Goal: Transaction & Acquisition: Purchase product/service

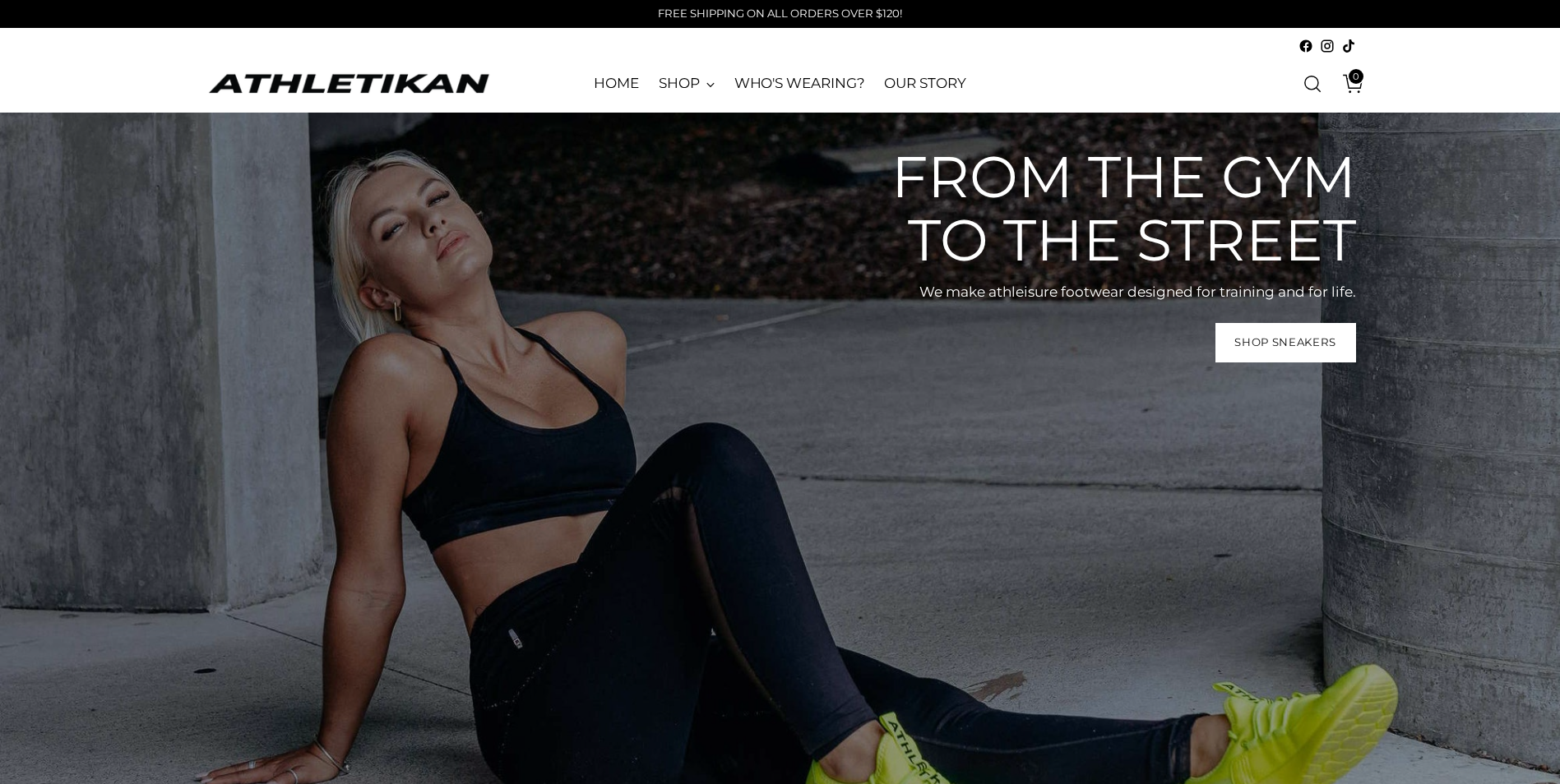
click at [1247, 319] on div "From the gym to the street We make athleisure footwear designed for training an…" at bounding box center [1109, 254] width 493 height 217
click at [1252, 327] on link "Shop Sneakers" at bounding box center [1285, 342] width 141 height 39
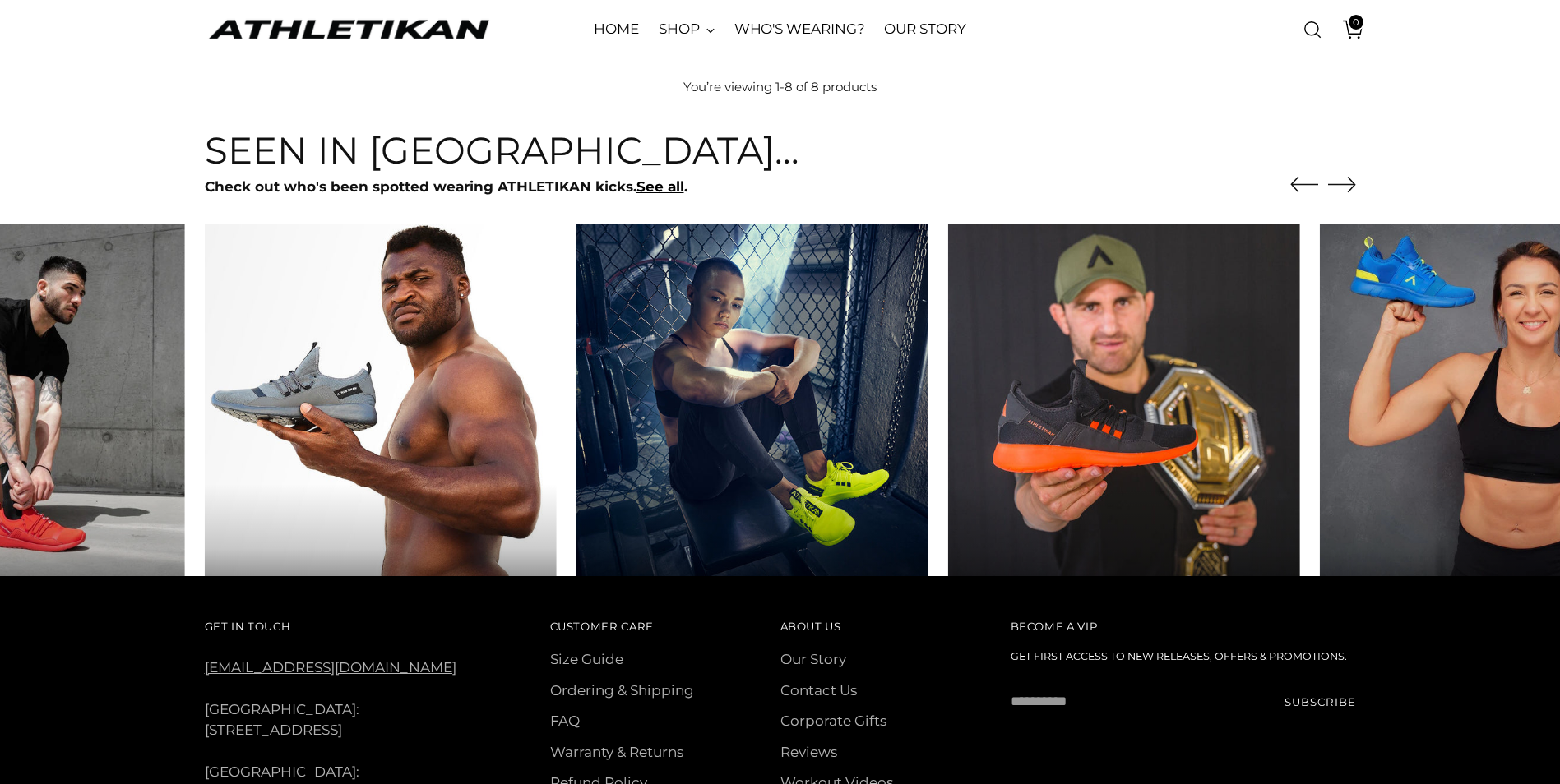
scroll to position [986, 0]
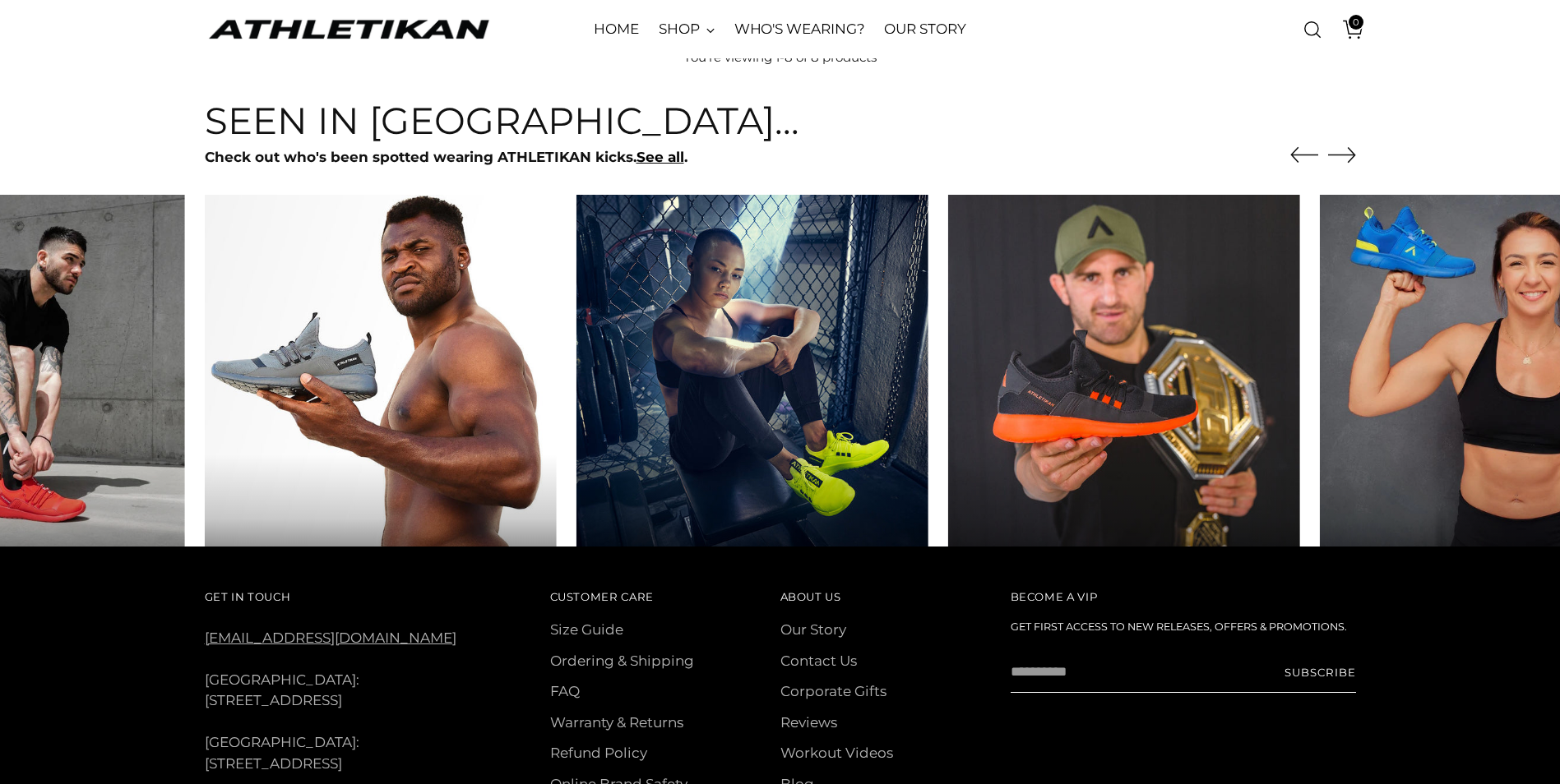
click at [1356, 143] on div "Seen in [GEOGRAPHIC_DATA]... Check out who's been spotted wearing ATHLETIKAN ki…" at bounding box center [780, 324] width 1254 height 446
click at [1345, 156] on icon "Move to next carousel slide" at bounding box center [1342, 154] width 28 height 28
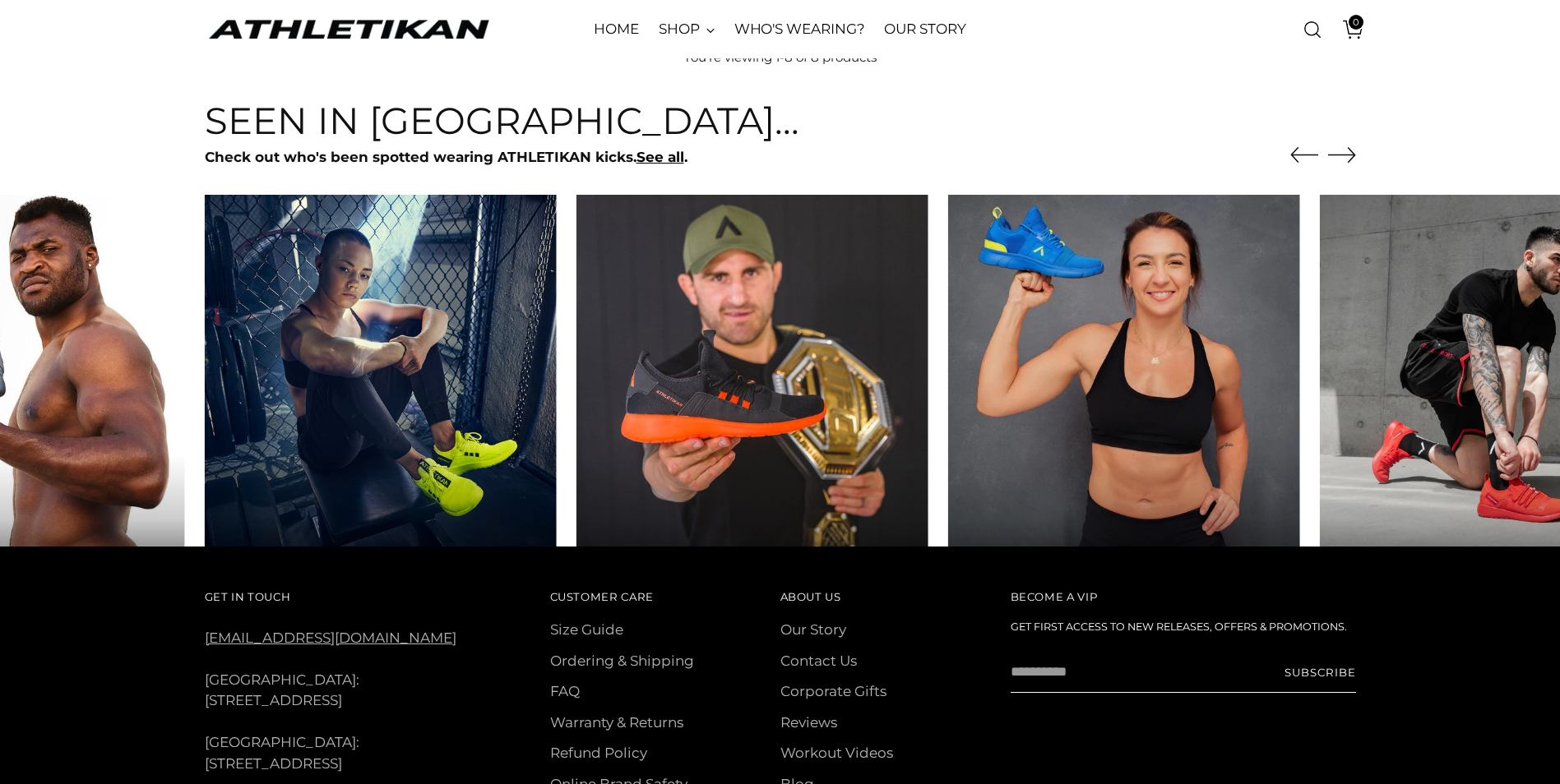
click at [1361, 142] on div "Seen in Athletikan... Check out who's been spotted wearing ATHLETIKAN kicks. Se…" at bounding box center [780, 324] width 1254 height 446
click at [1360, 162] on div "Seen in Athletikan... Check out who's been spotted wearing ATHLETIKAN kicks. Se…" at bounding box center [780, 324] width 1254 height 446
click at [1359, 162] on div "Seen in Athletikan... Check out who's been spotted wearing ATHLETIKAN kicks. Se…" at bounding box center [780, 324] width 1254 height 446
click at [1348, 161] on icon "Move to next carousel slide" at bounding box center [1342, 154] width 28 height 28
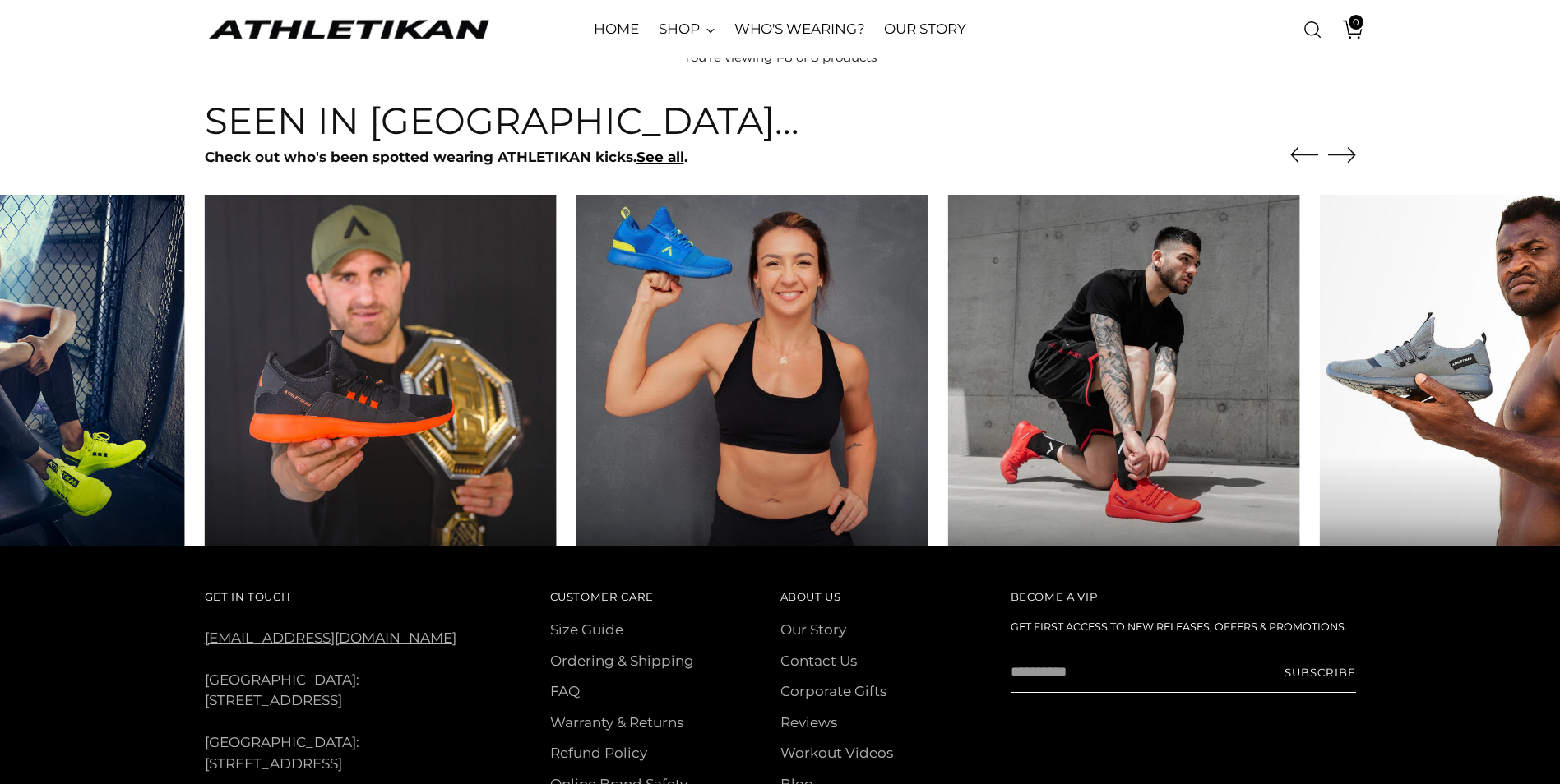
click at [1348, 161] on icon "Move to next carousel slide" at bounding box center [1342, 154] width 28 height 28
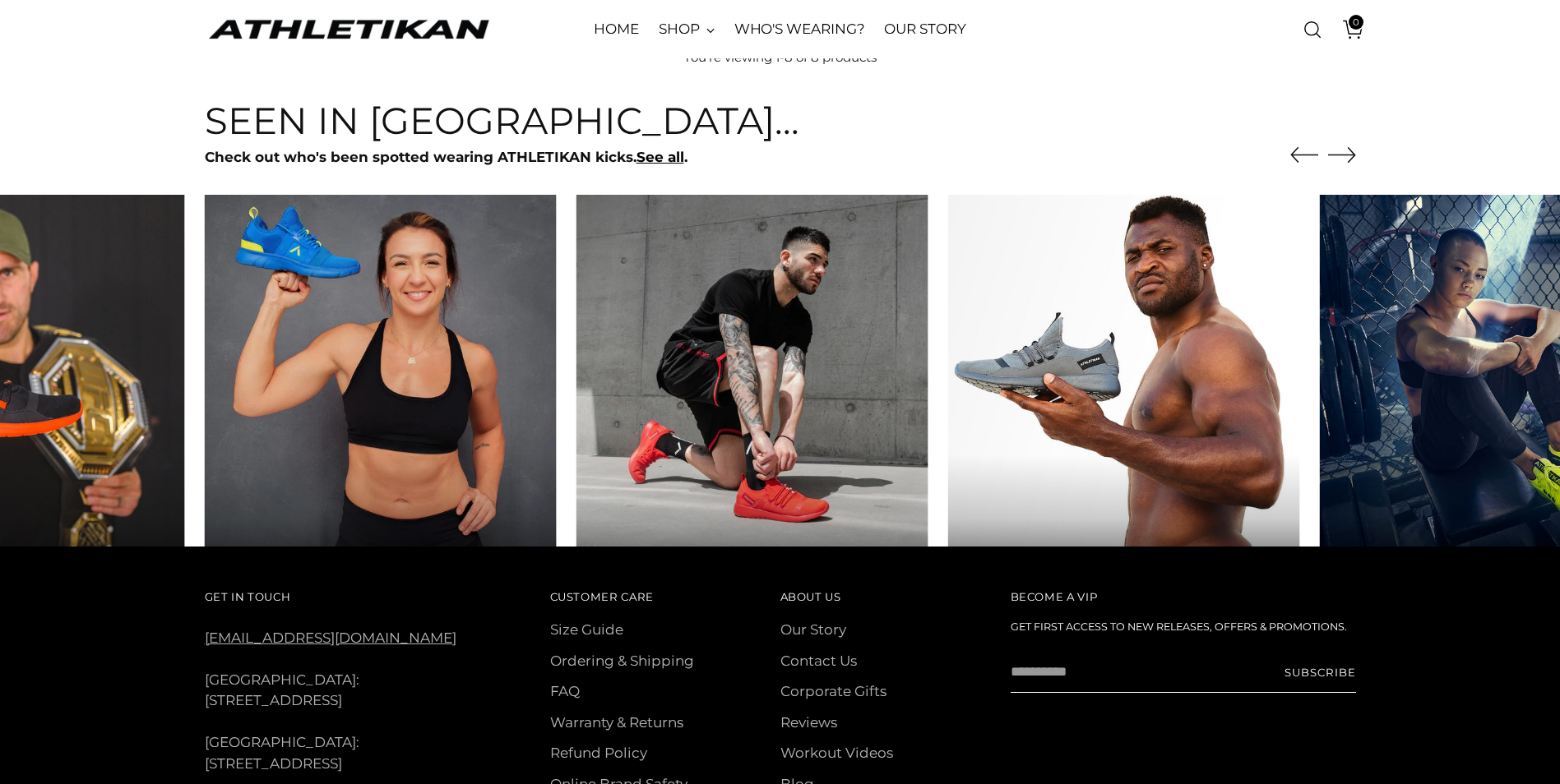
click at [1348, 161] on icon "Move to next carousel slide" at bounding box center [1342, 154] width 28 height 28
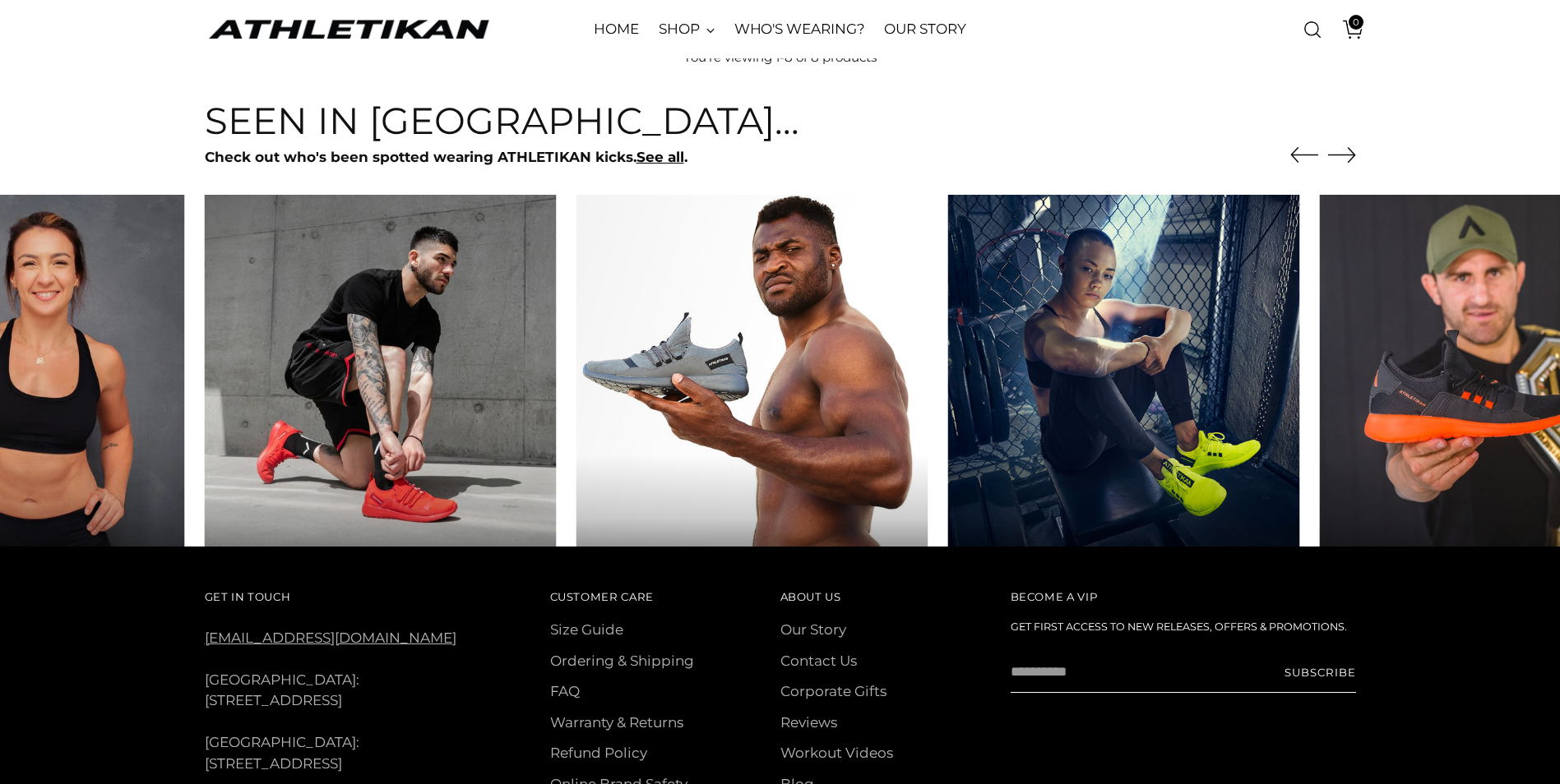
click at [1348, 161] on icon "Move to next carousel slide" at bounding box center [1342, 154] width 28 height 28
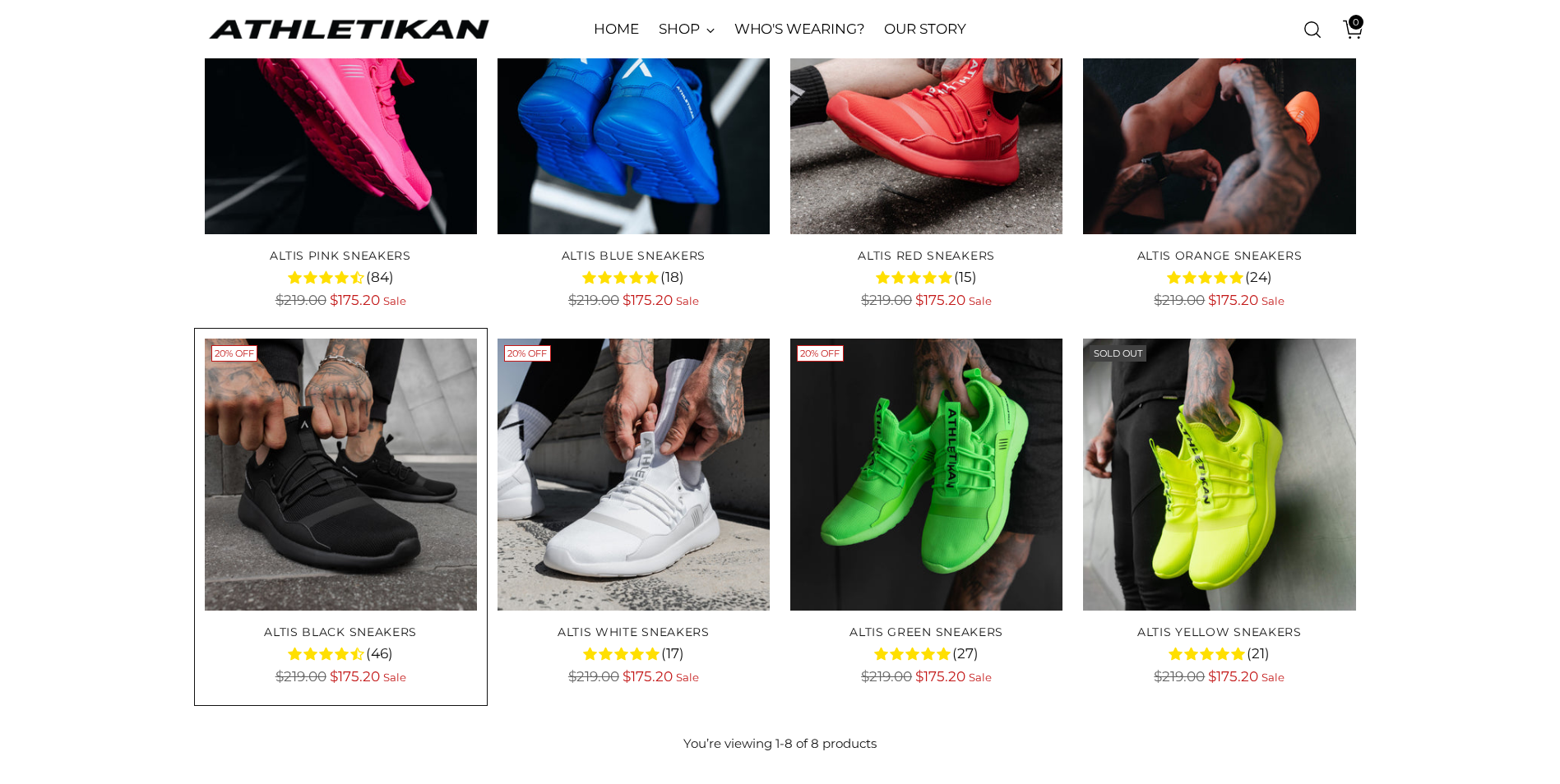
scroll to position [328, 0]
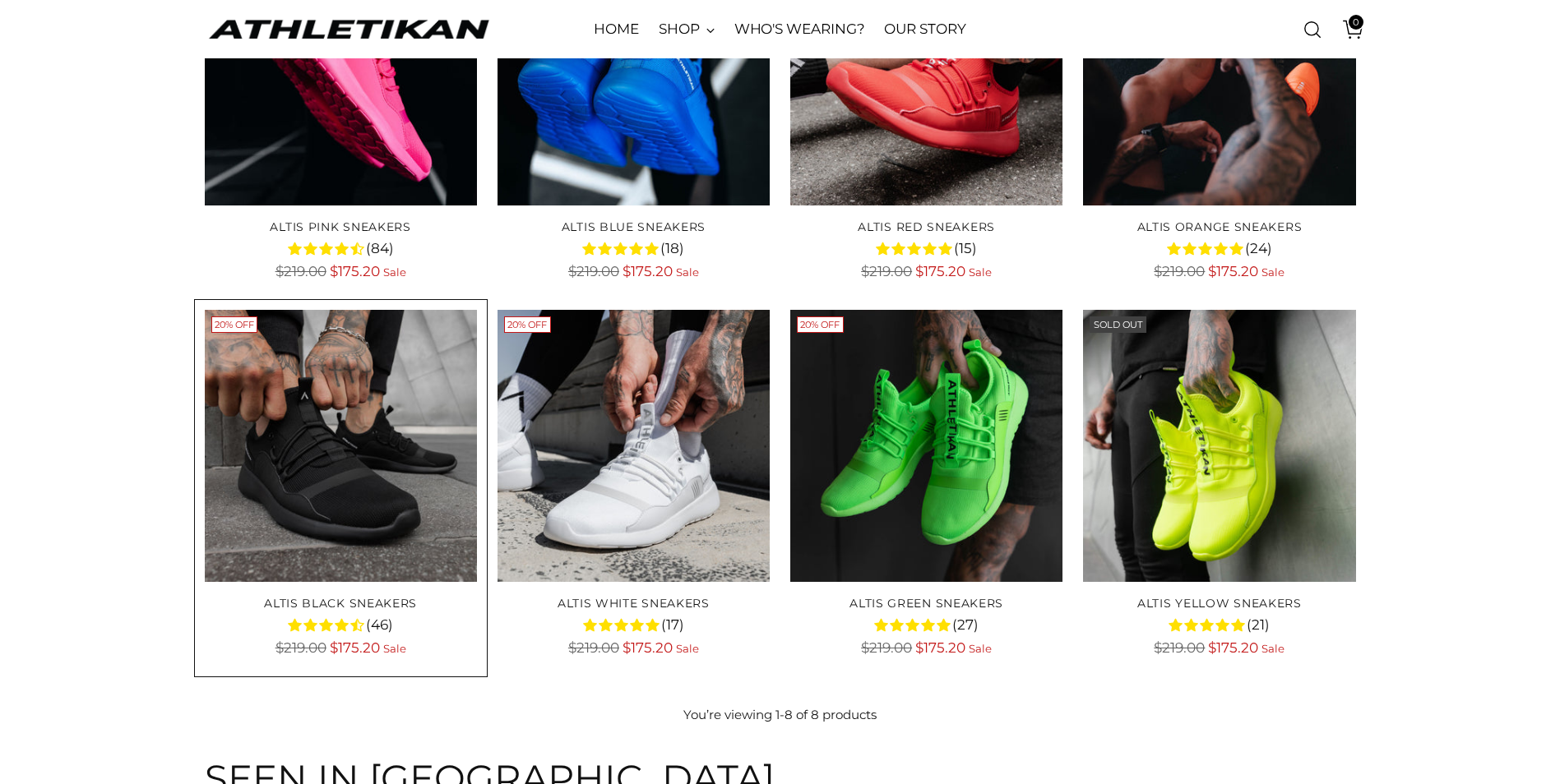
click at [0, 0] on img "ALTIS Black Sneakers" at bounding box center [0, 0] width 0 height 0
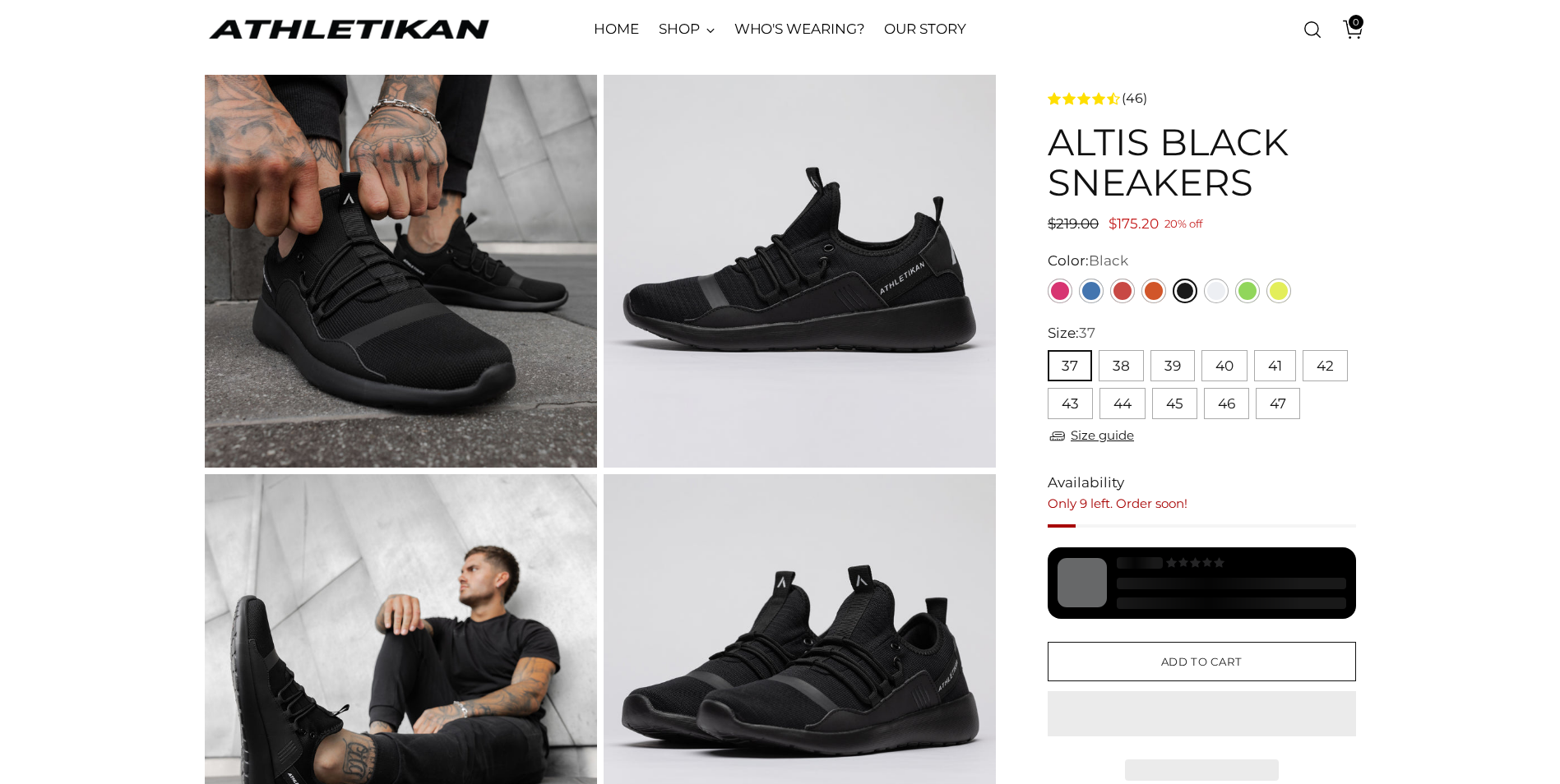
scroll to position [164, 0]
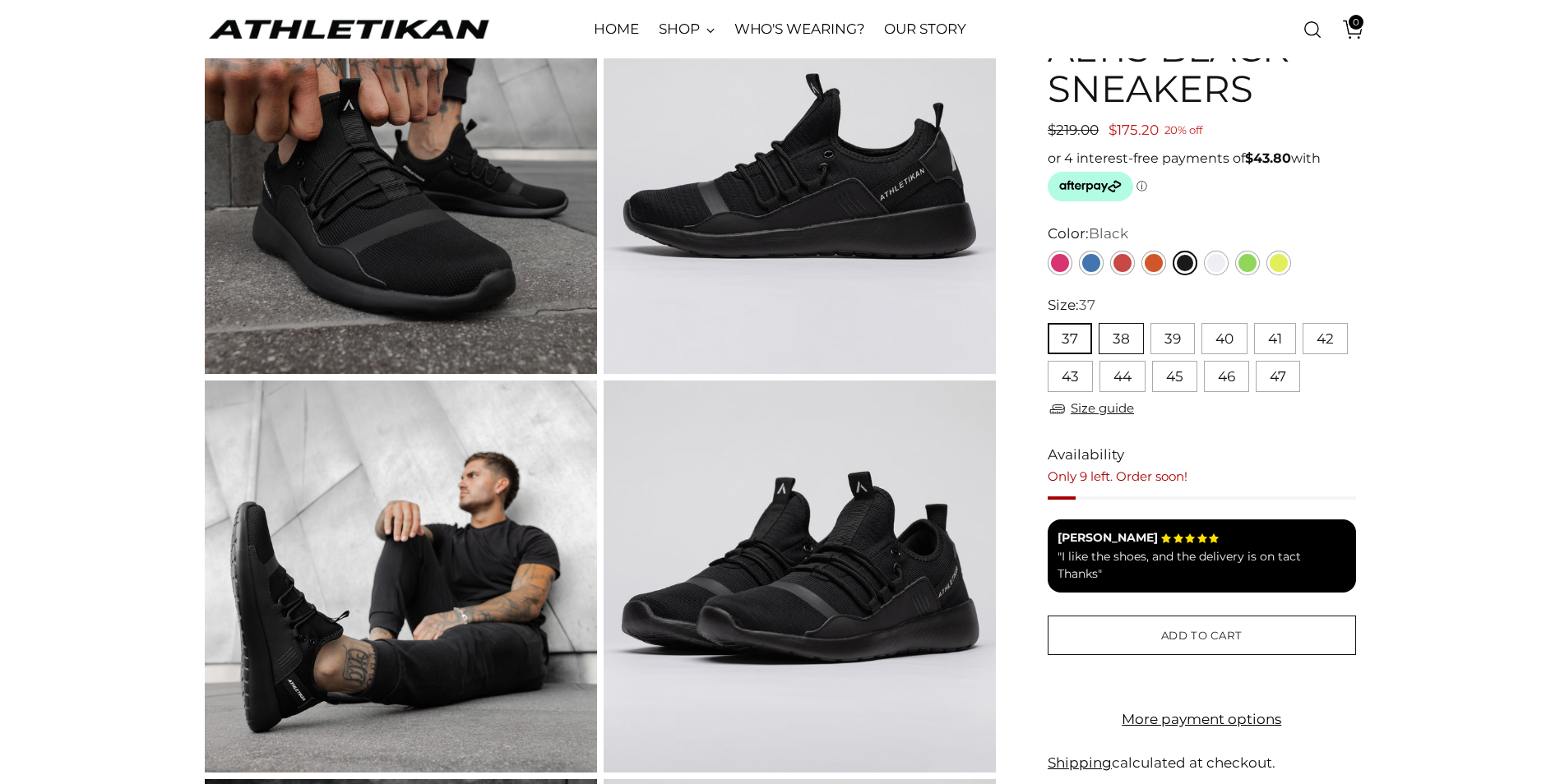
click at [1121, 340] on button "38" at bounding box center [1121, 338] width 45 height 31
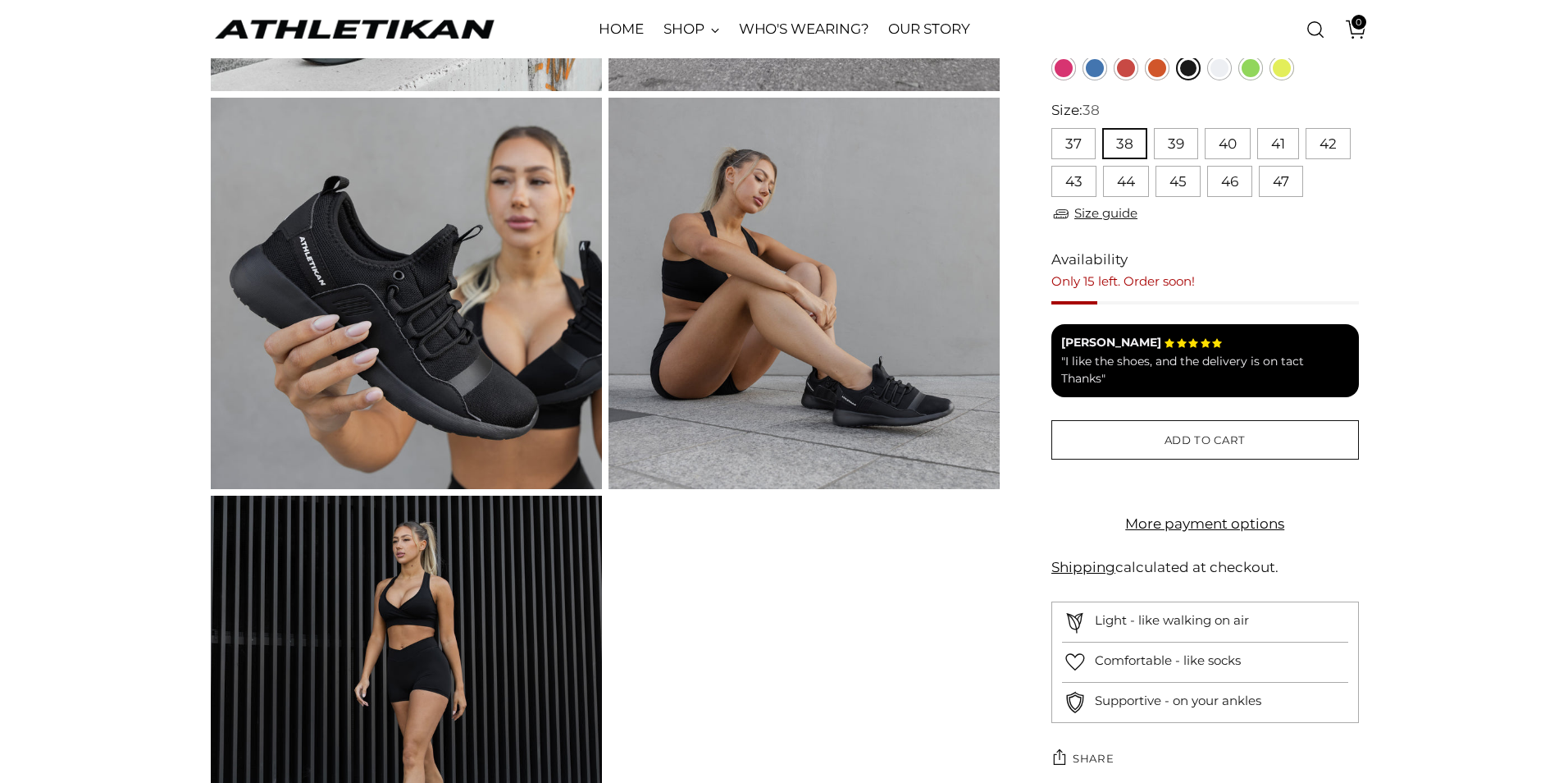
scroll to position [1231, 0]
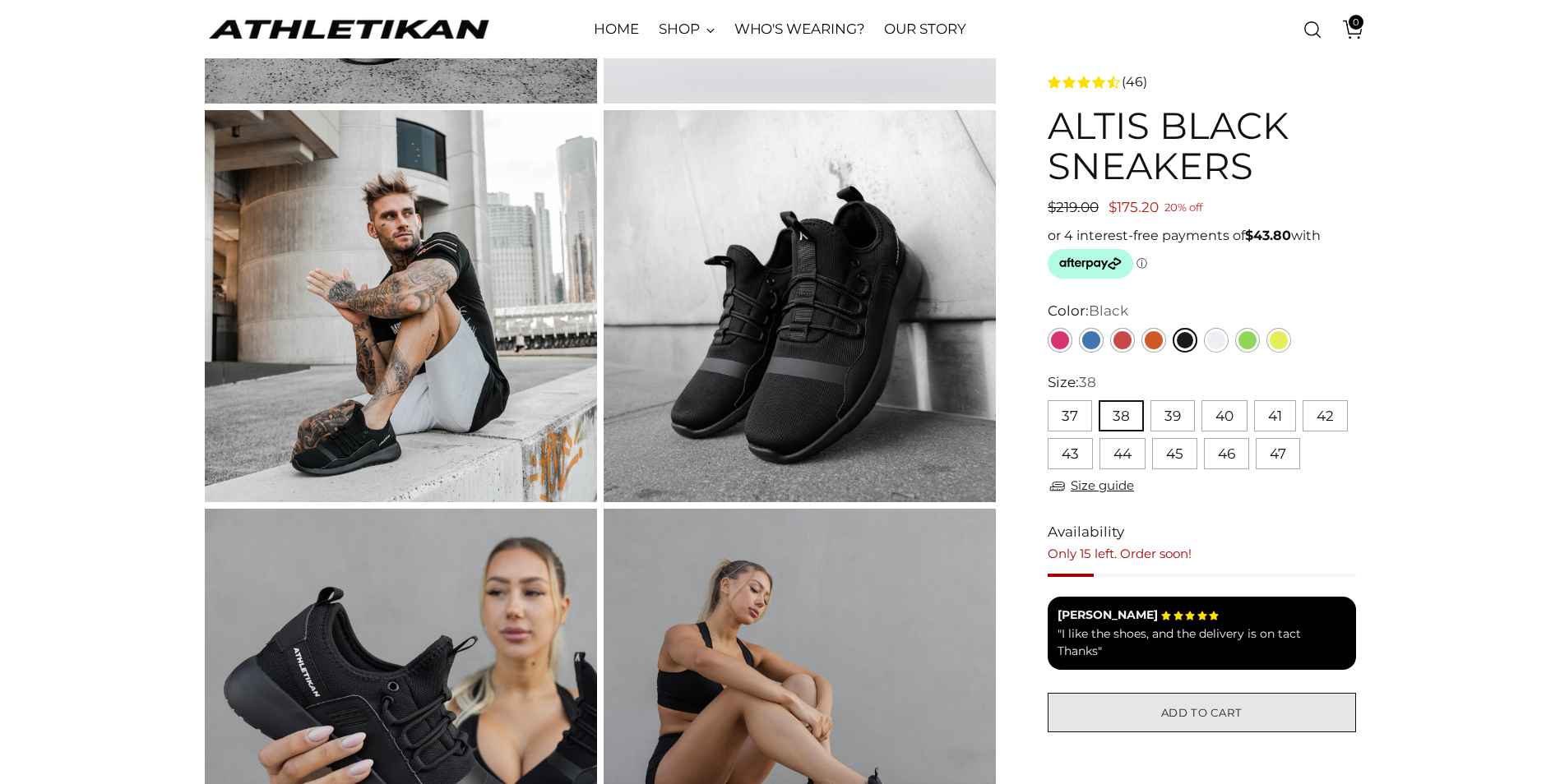
click at [1222, 709] on span "Add to cart" at bounding box center [1201, 713] width 81 height 16
click at [1349, 23] on span "1" at bounding box center [1356, 22] width 15 height 15
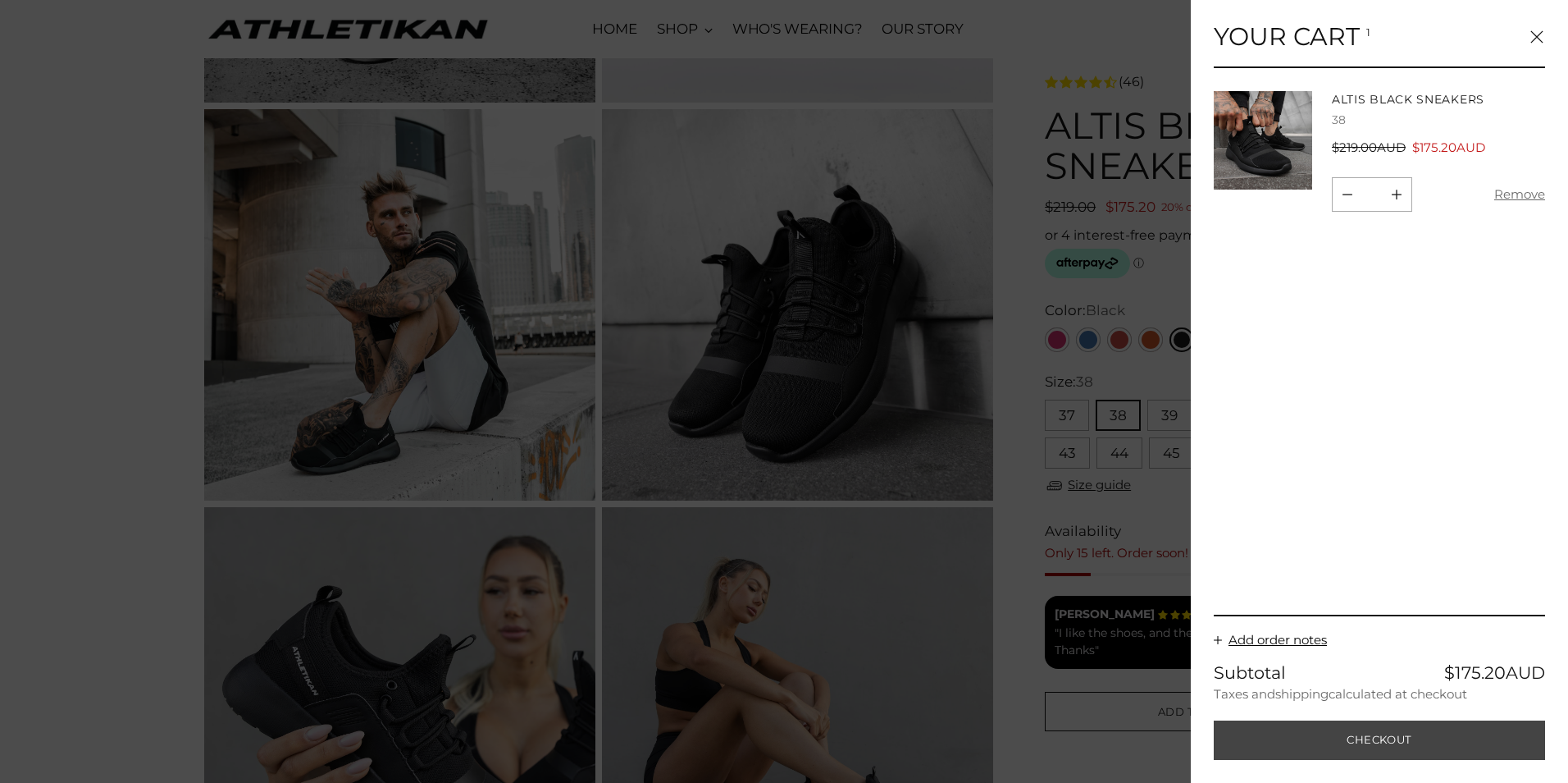
click at [1425, 758] on button "Checkout" at bounding box center [1380, 740] width 332 height 39
